Goal: Information Seeking & Learning: Learn about a topic

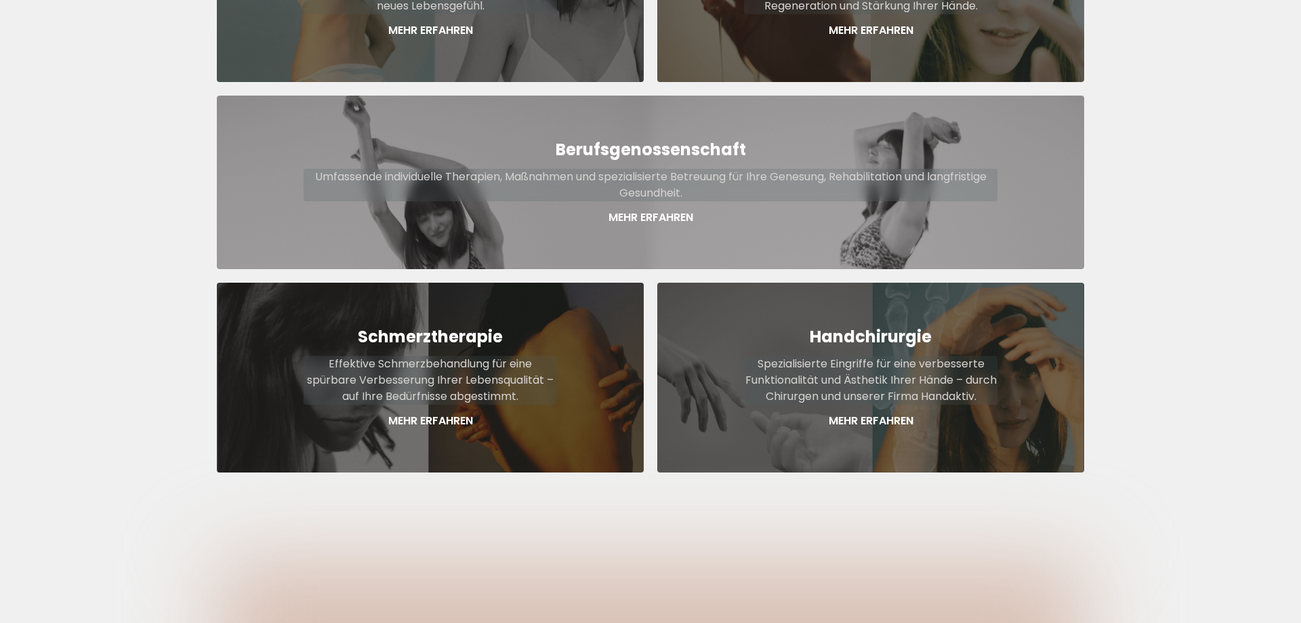
scroll to position [726, 0]
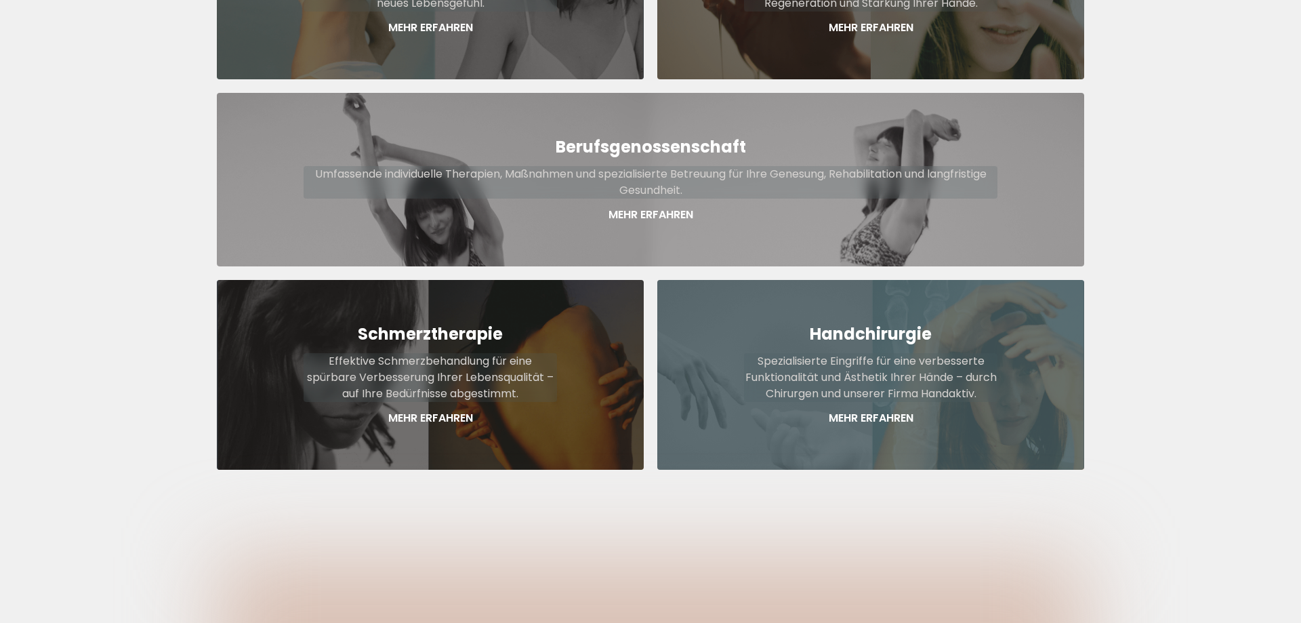
click at [873, 360] on p "Spezialisierte Eingriffe für eine verbesserte Funktionalität und Ästhetik Ihrer…" at bounding box center [870, 377] width 253 height 49
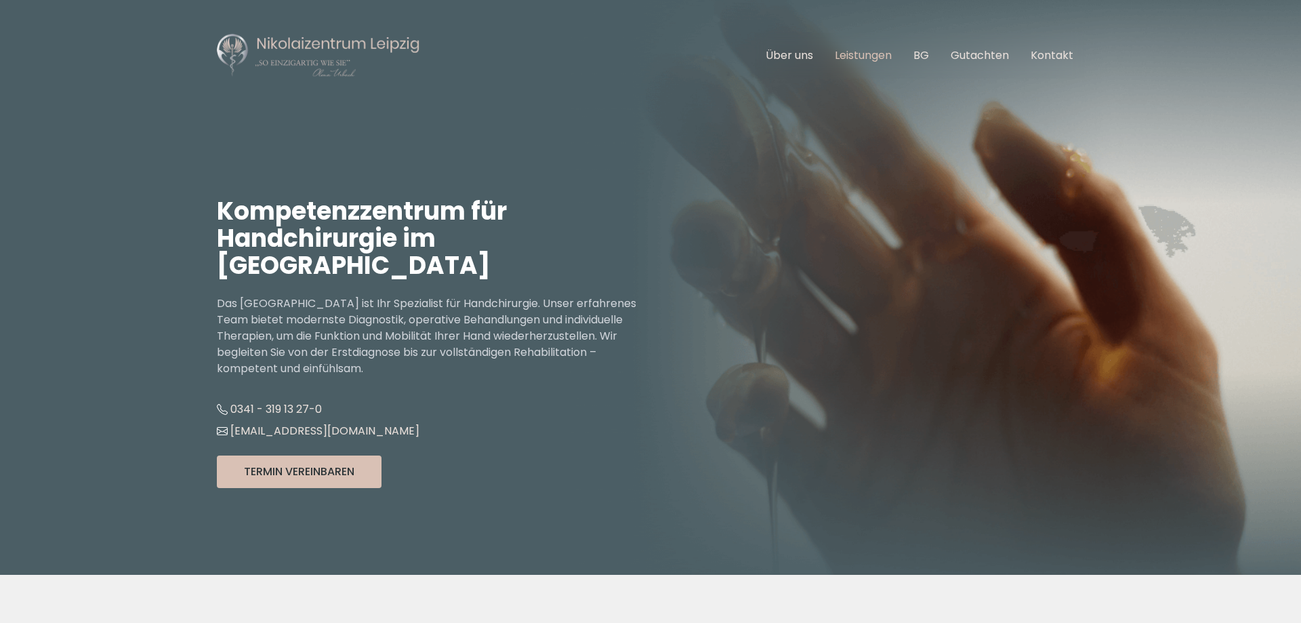
click at [856, 58] on link "Leistungen" at bounding box center [863, 55] width 57 height 16
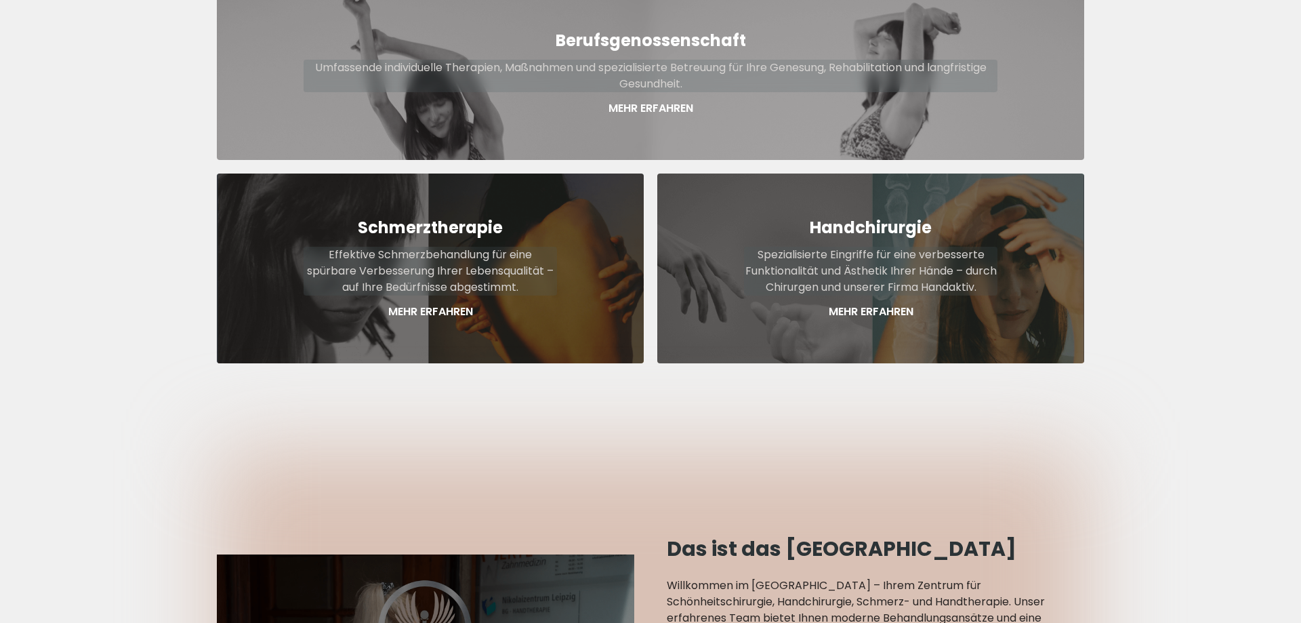
scroll to position [842, 0]
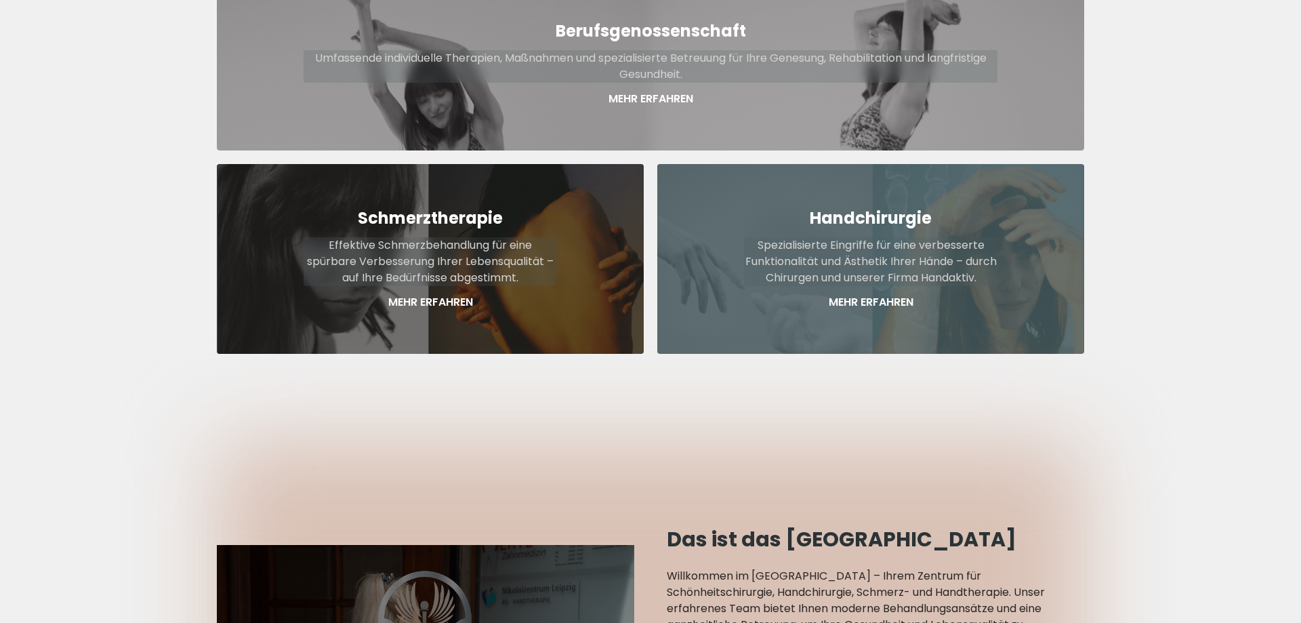
click at [879, 251] on p "Spezialisierte Eingriffe für eine verbesserte Funktionalität und Ästhetik Ihrer…" at bounding box center [870, 261] width 253 height 49
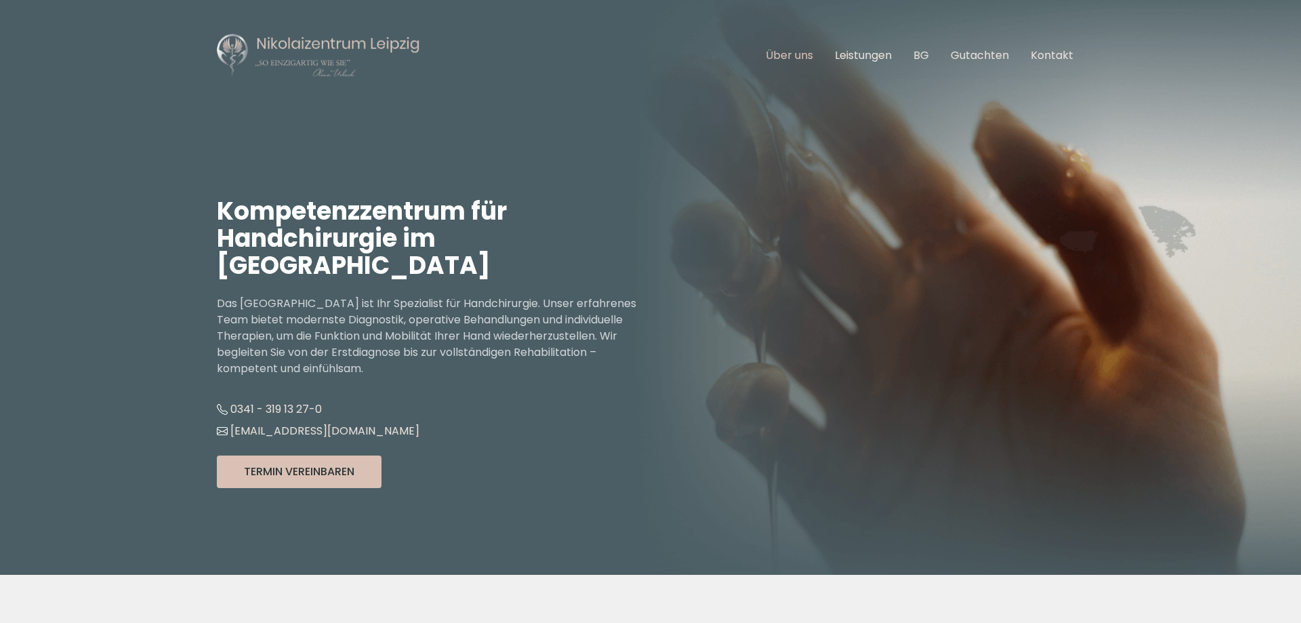
click at [797, 56] on link "Über uns" at bounding box center [789, 55] width 47 height 16
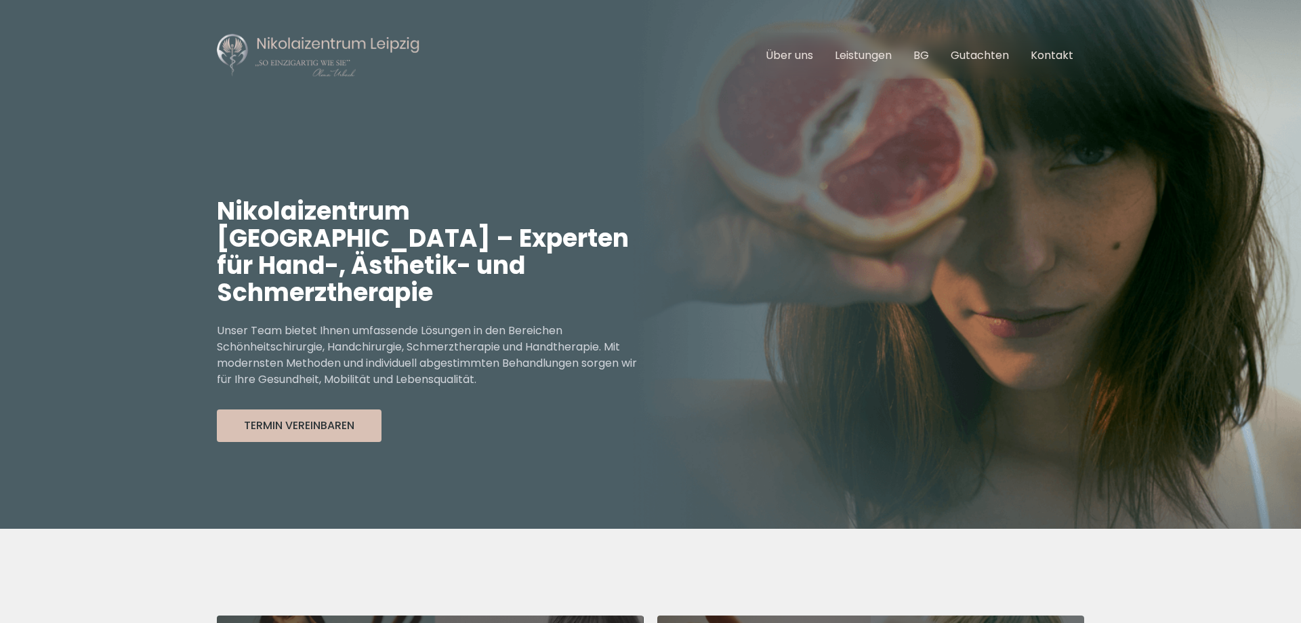
scroll to position [842, 0]
